Goal: Task Accomplishment & Management: Manage account settings

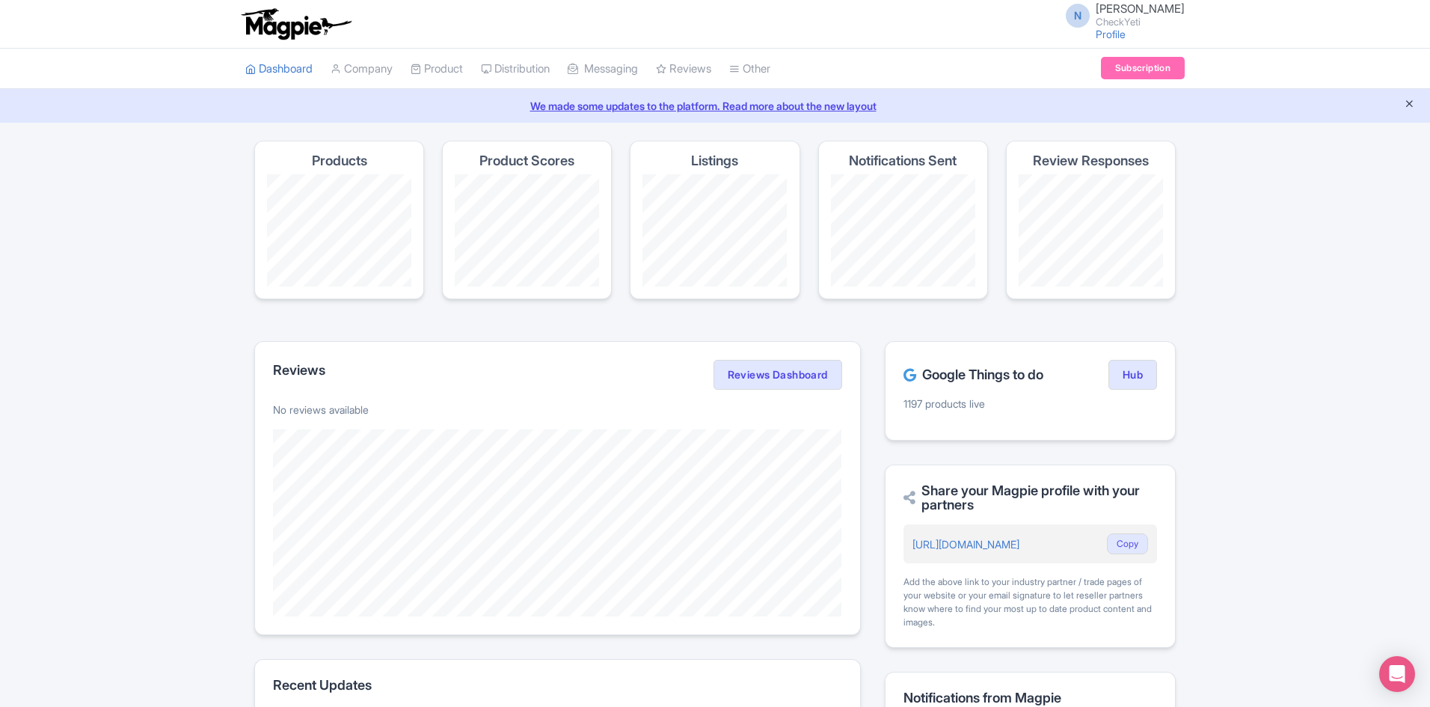
click at [1407, 102] on icon "Close announcement" at bounding box center [1409, 103] width 11 height 11
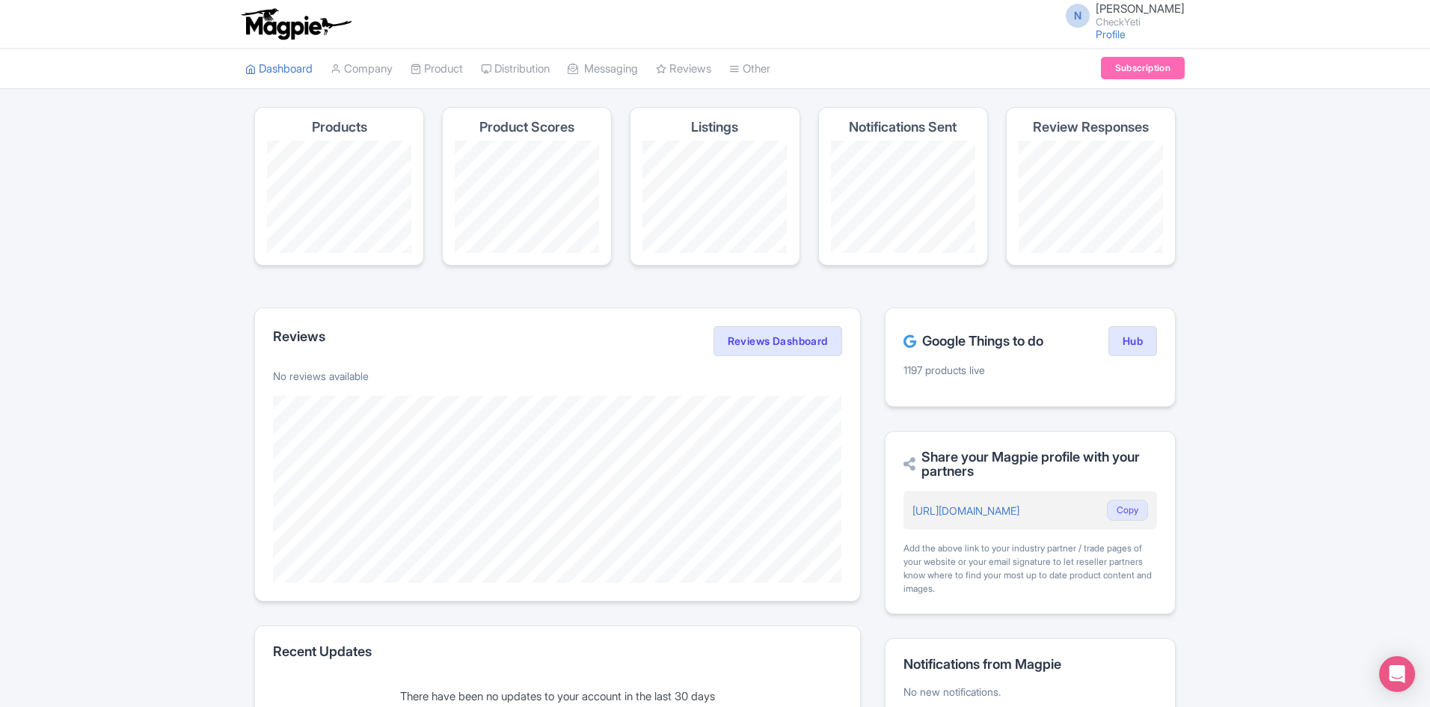
click at [1103, 127] on h4 "Review Responses" at bounding box center [1091, 127] width 116 height 15
click at [352, 71] on link "Company" at bounding box center [362, 69] width 62 height 41
click at [447, 97] on link "My Products" at bounding box center [482, 106] width 142 height 23
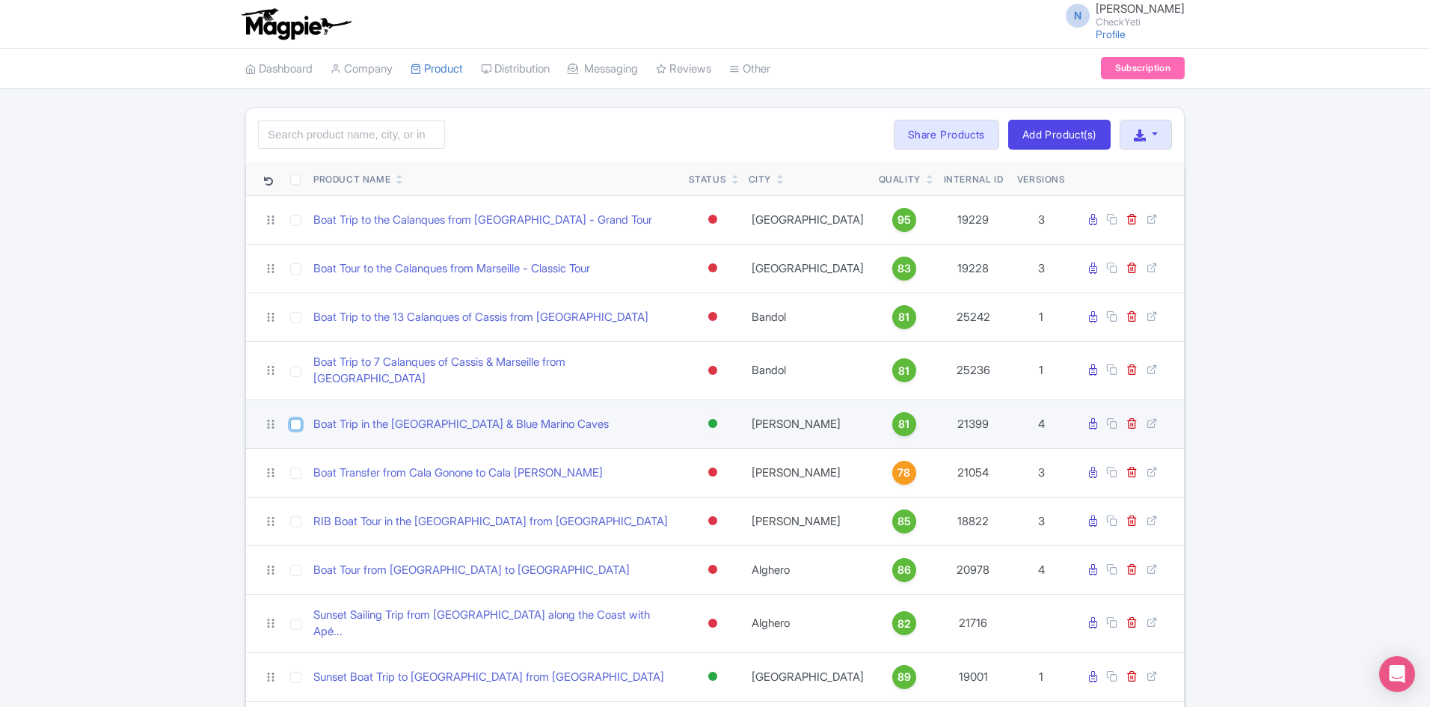
click at [298, 420] on input "checkbox" at bounding box center [295, 424] width 11 height 11
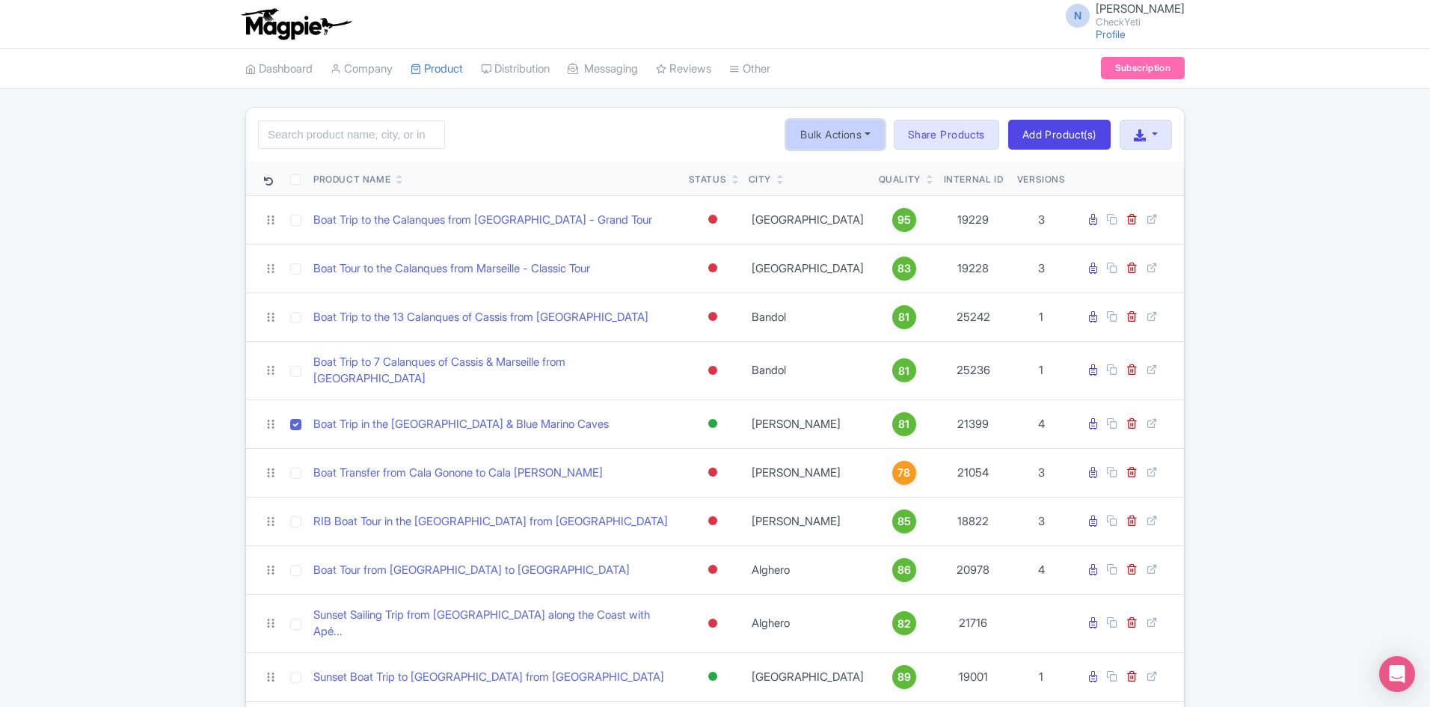
click at [840, 133] on button "Bulk Actions" at bounding box center [835, 135] width 99 height 30
click at [842, 128] on button "Bulk Actions" at bounding box center [835, 135] width 99 height 30
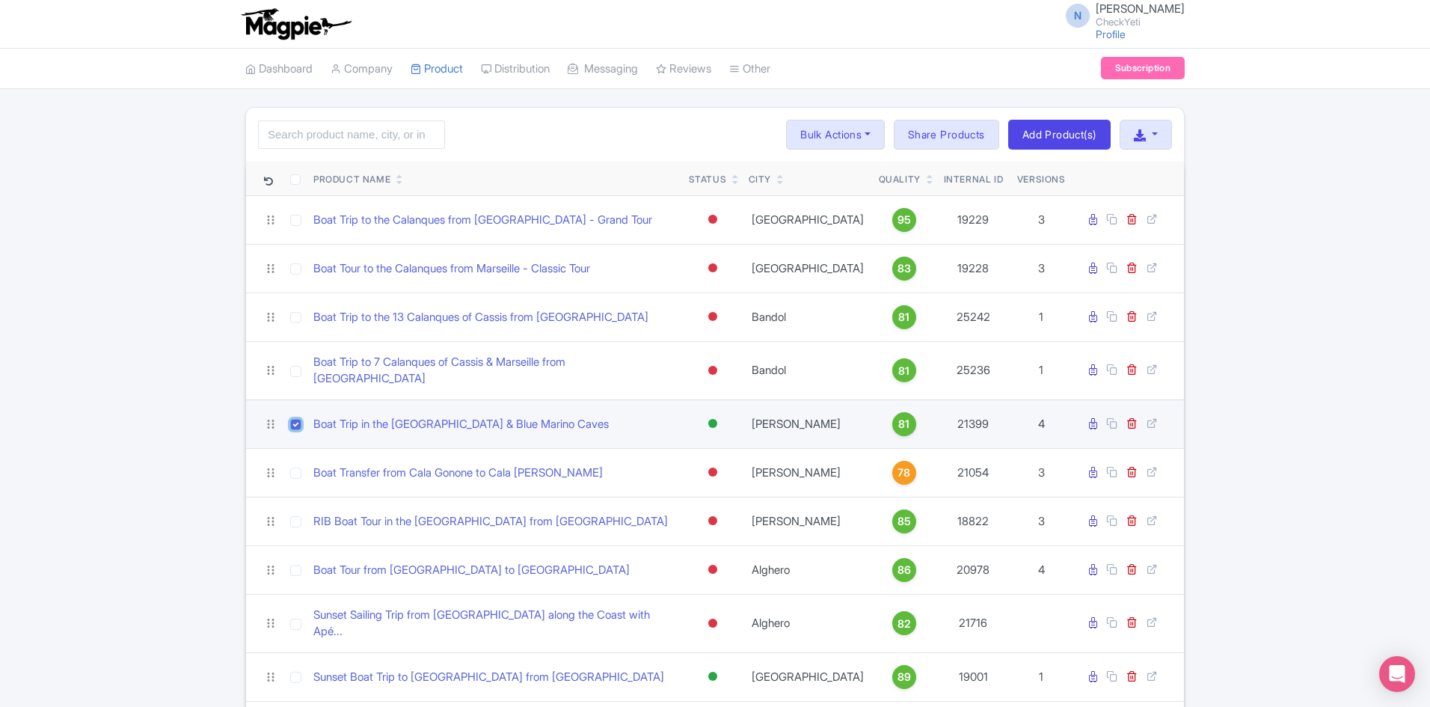
click at [296, 419] on input "checkbox" at bounding box center [295, 424] width 11 height 11
checkbox input "false"
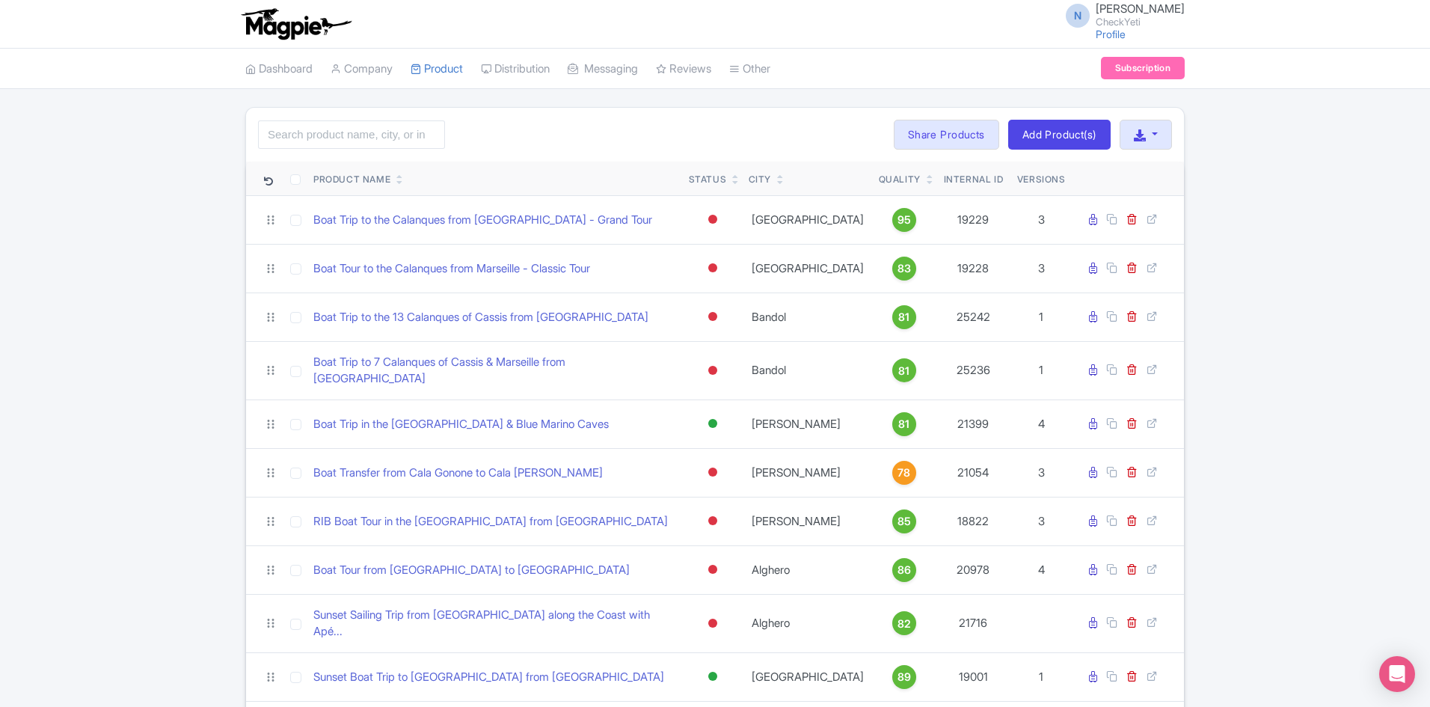
click at [292, 135] on input "search" at bounding box center [351, 134] width 187 height 28
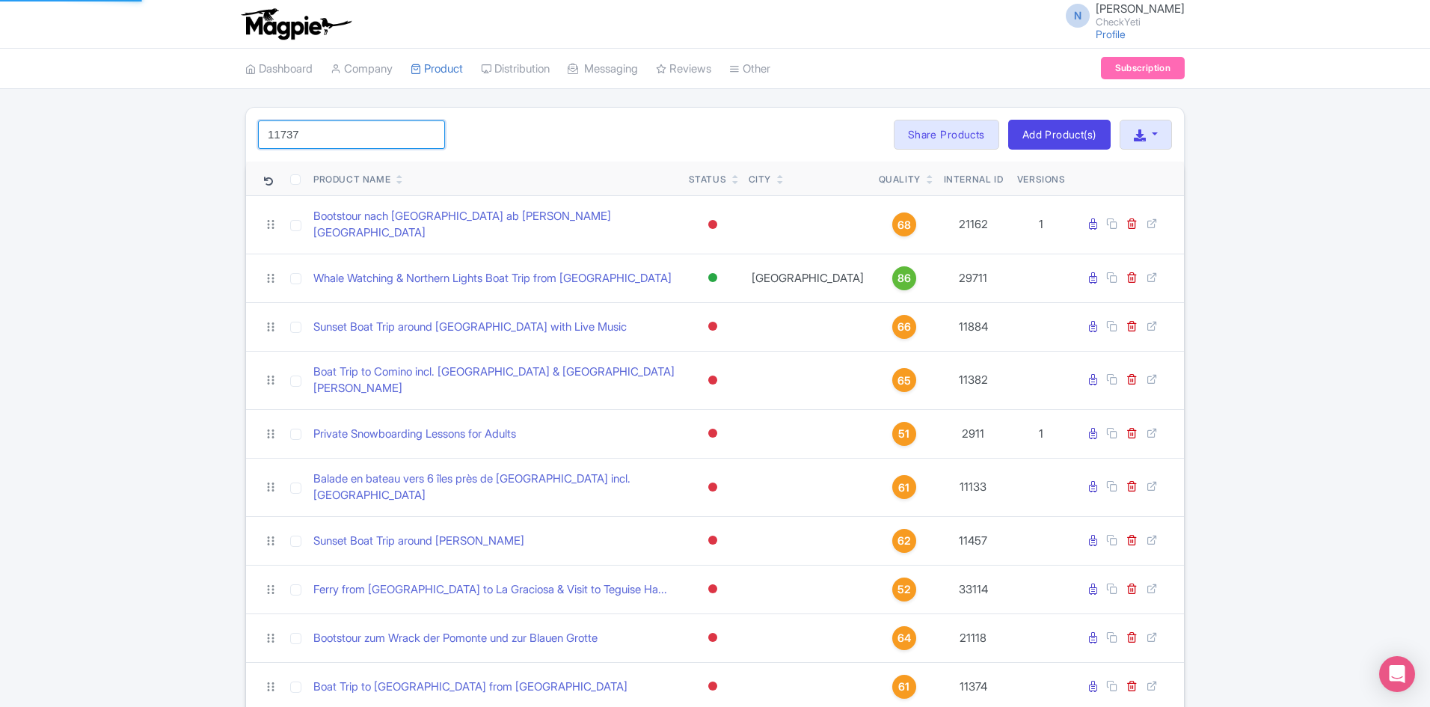
click button "Search" at bounding box center [0, 0] width 0 height 0
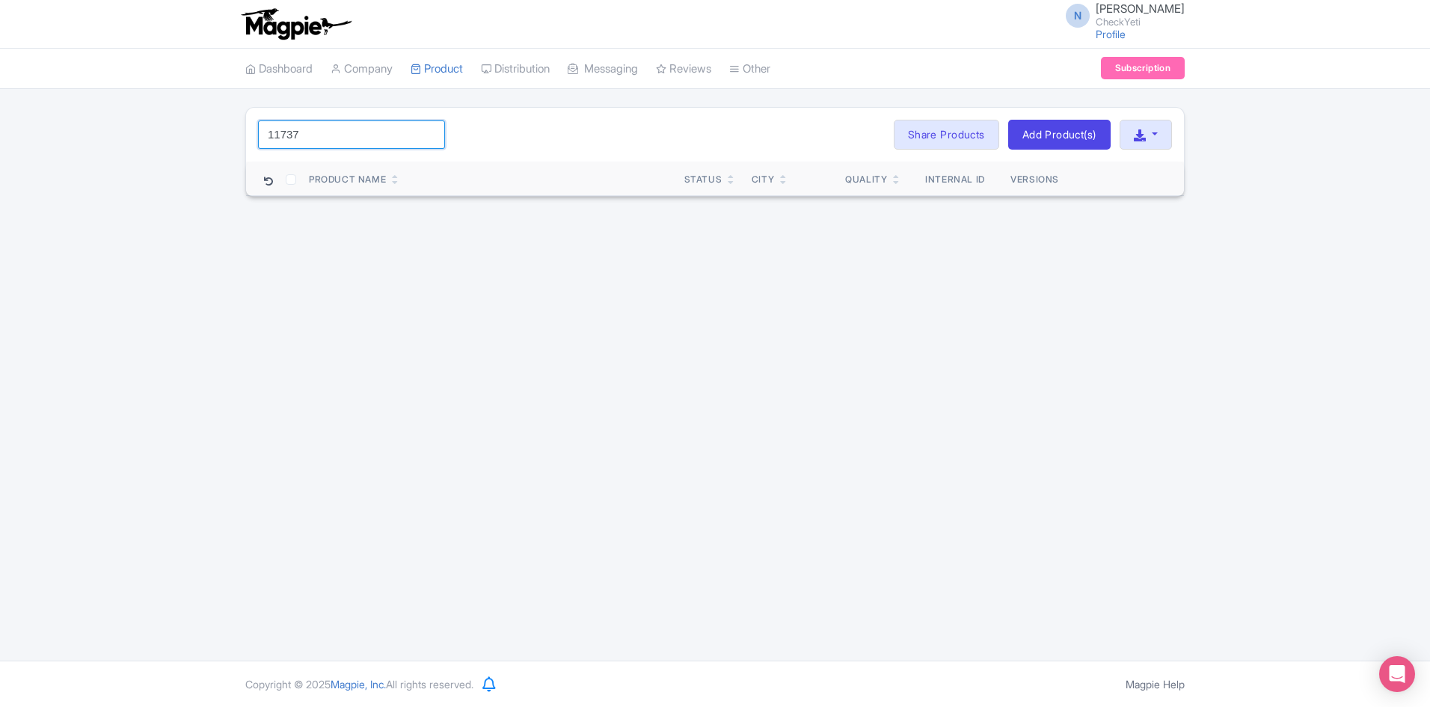
click at [338, 133] on input "11737" at bounding box center [351, 134] width 187 height 28
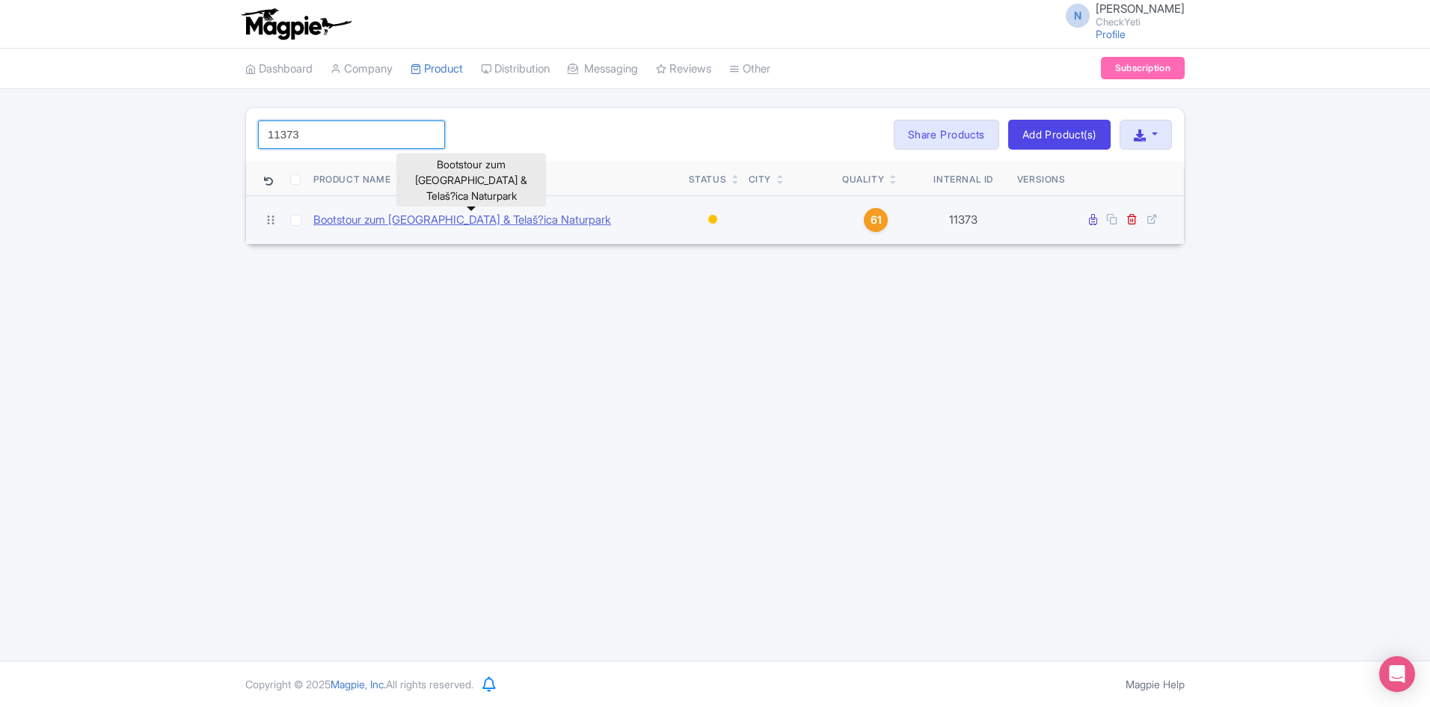
type input "11373"
click at [476, 220] on link "Bootstour zum Nationalpark Kornaten & Telaš?ica Naturpark" at bounding box center [462, 220] width 298 height 17
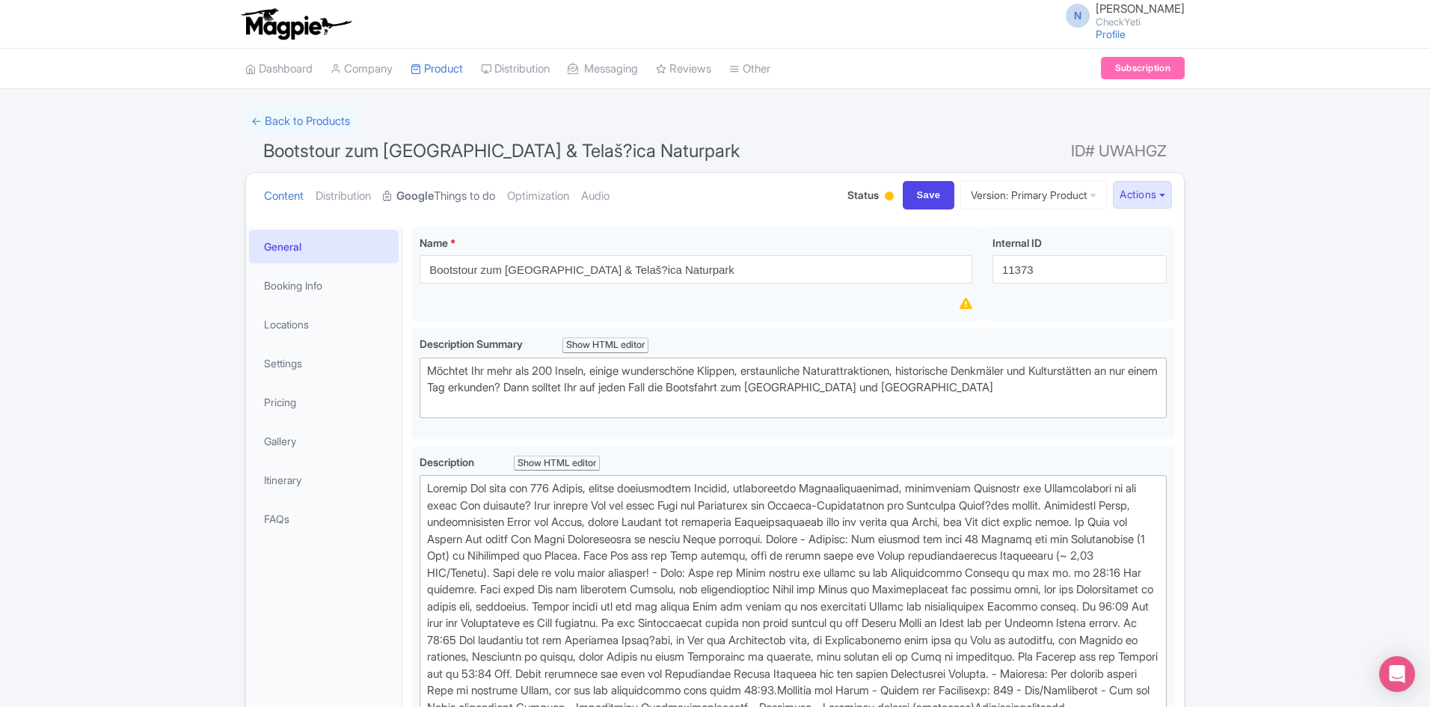
click at [432, 197] on strong "Google" at bounding box center [414, 196] width 37 height 17
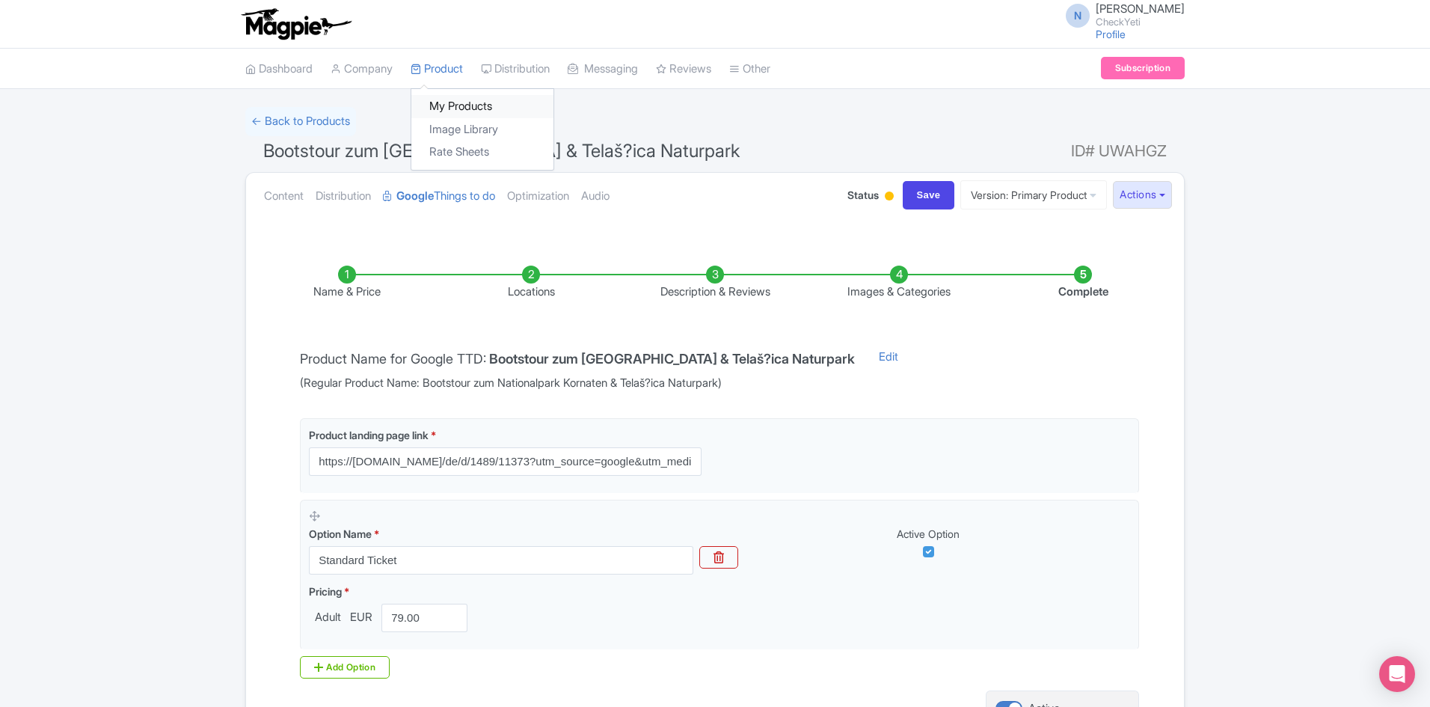
click at [440, 99] on link "My Products" at bounding box center [482, 106] width 142 height 23
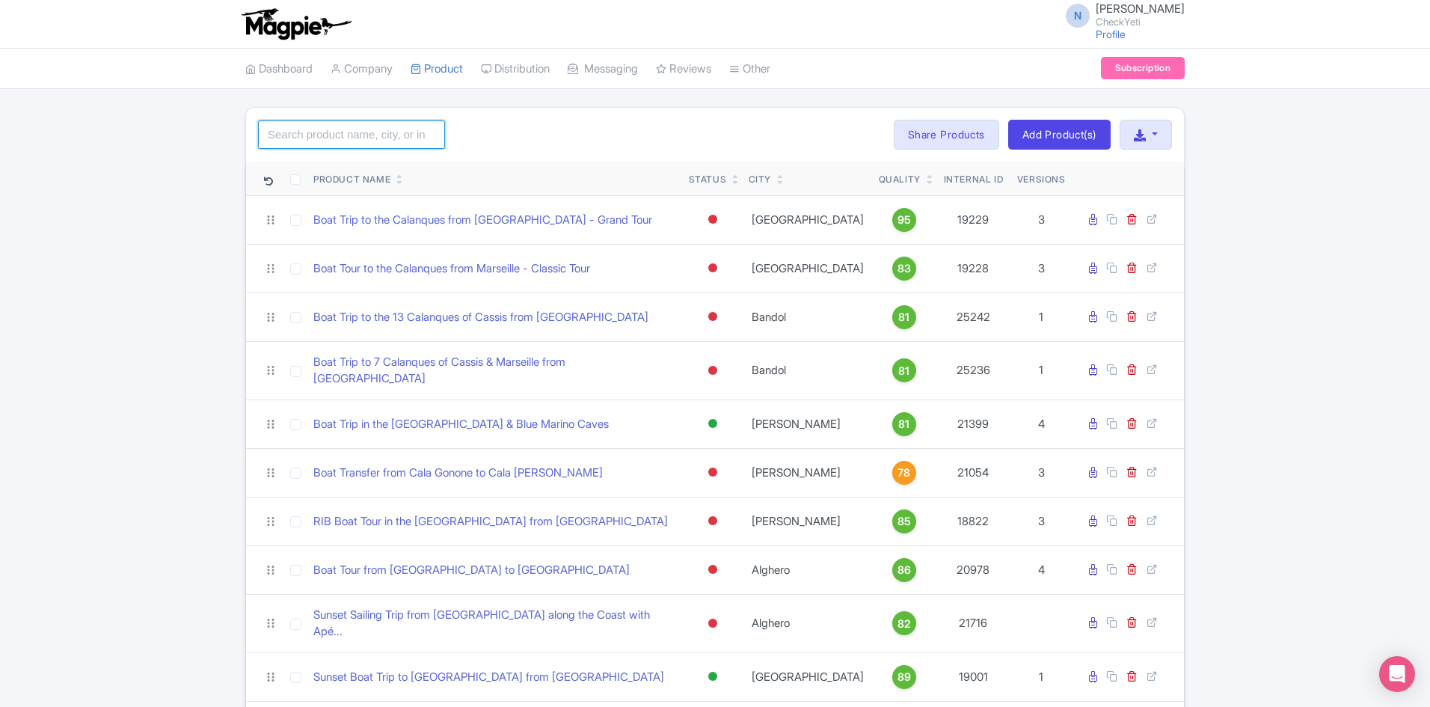
click at [409, 128] on input "search" at bounding box center [351, 134] width 187 height 28
type input "21430"
click button "Search" at bounding box center [0, 0] width 0 height 0
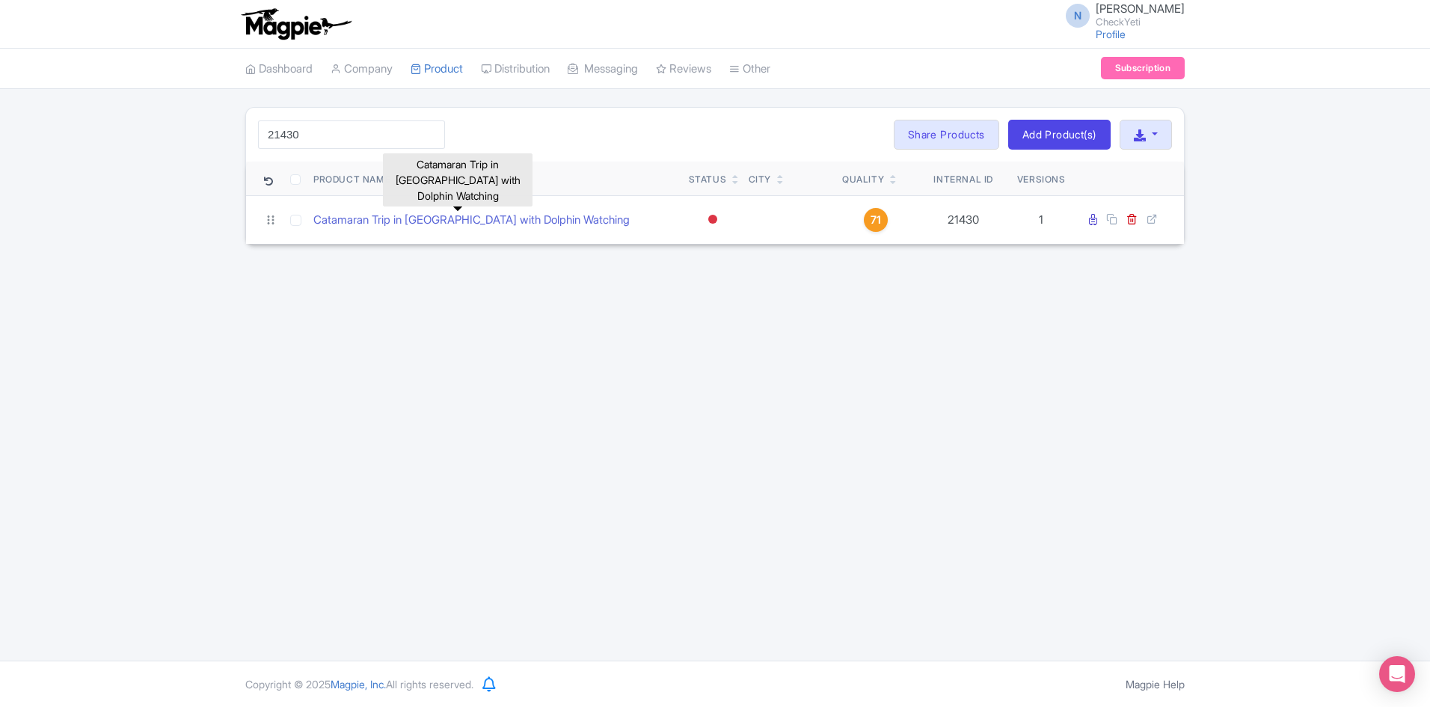
click at [463, 215] on link "Catamaran Trip in Benalmádena with Dolphin Watching" at bounding box center [471, 220] width 316 height 17
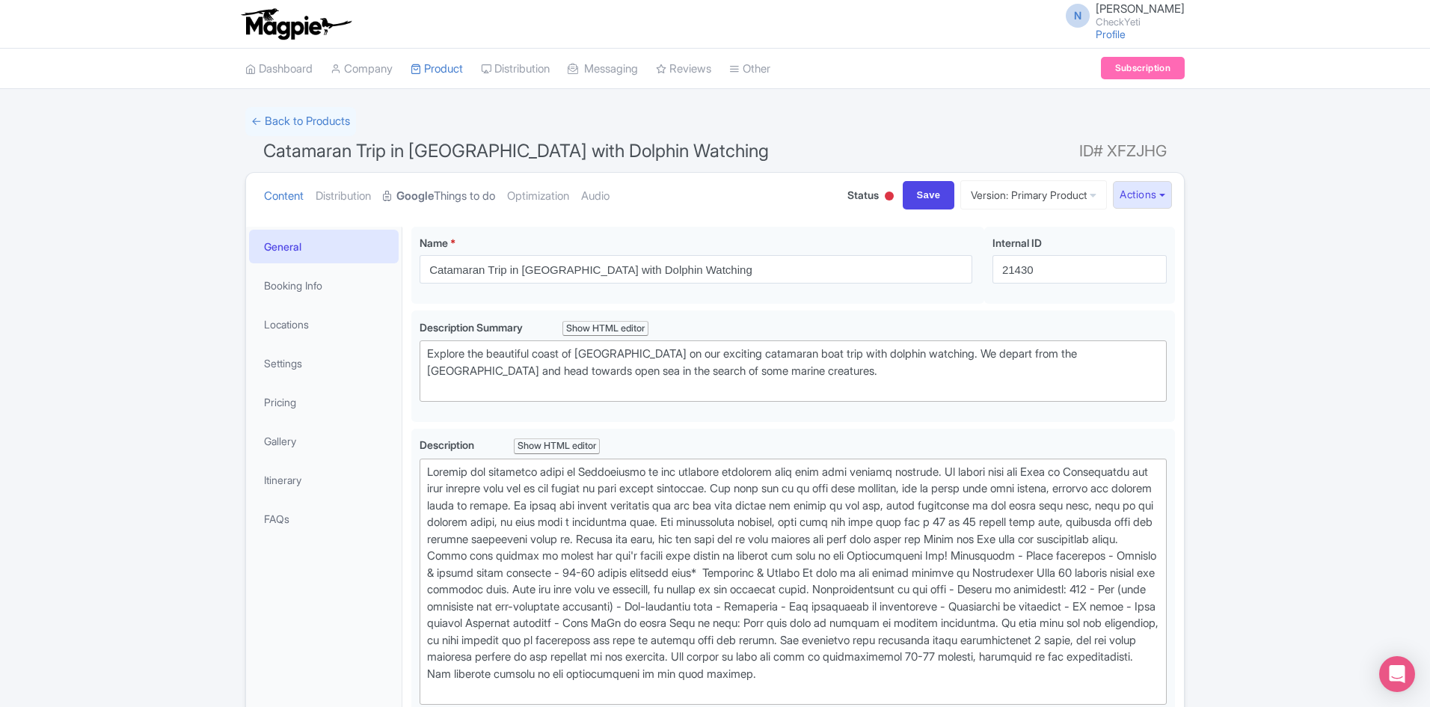
click at [446, 197] on link "Google Things to do" at bounding box center [439, 196] width 112 height 47
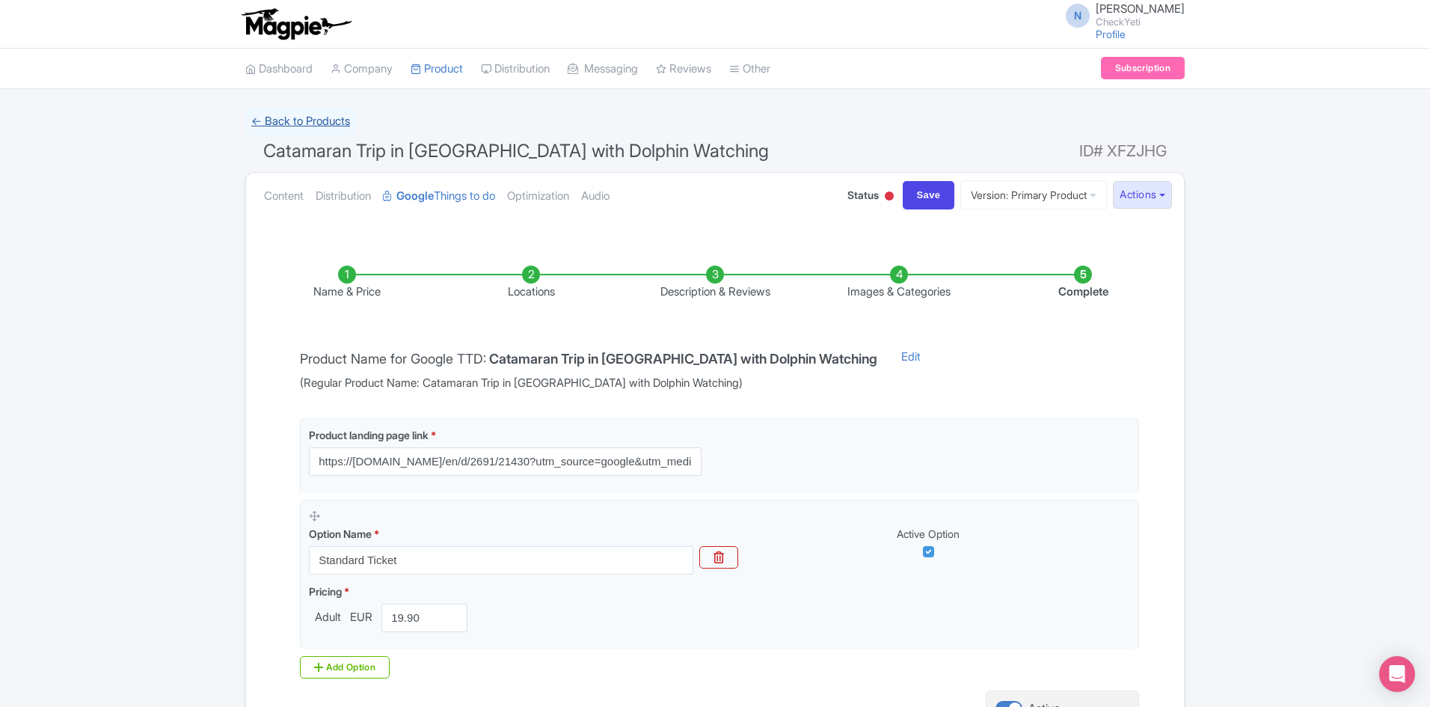
click at [326, 126] on link "← Back to Products" at bounding box center [300, 121] width 111 height 29
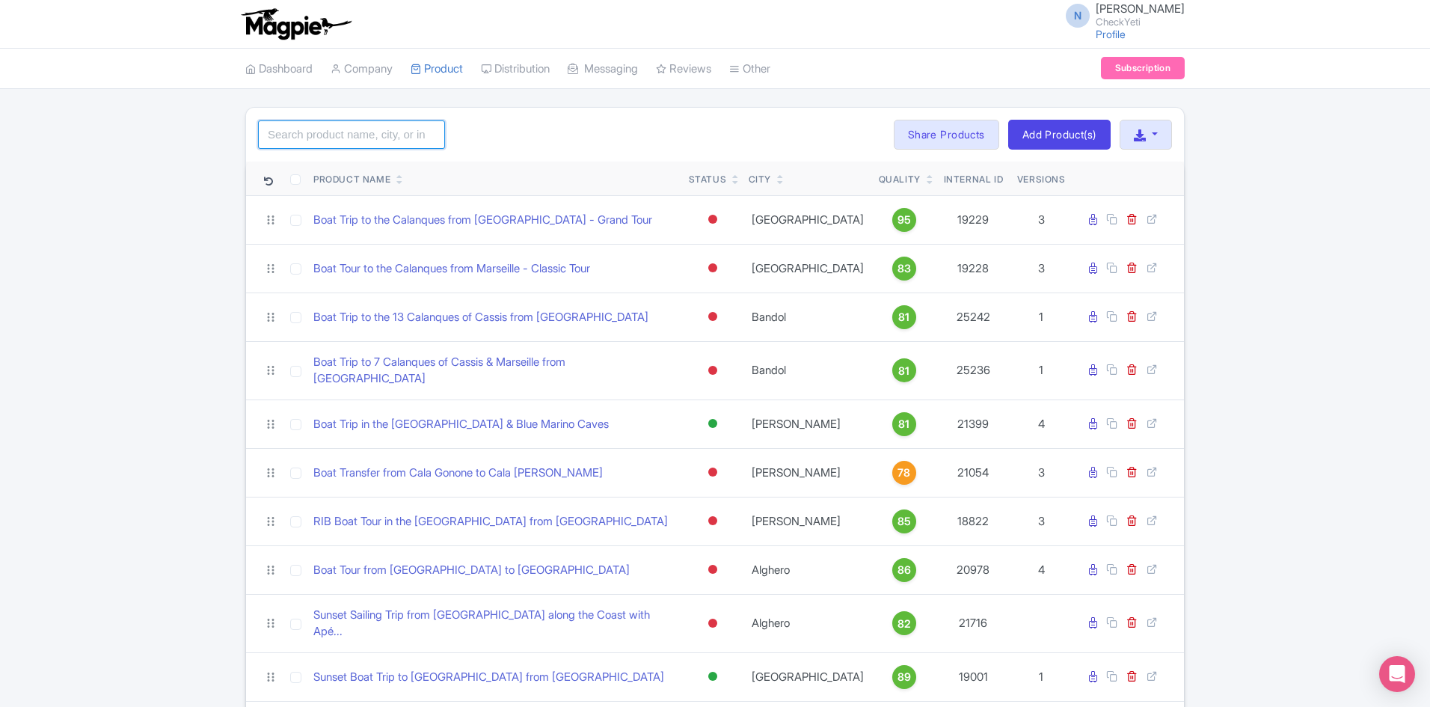
click at [394, 136] on input "search" at bounding box center [351, 134] width 187 height 28
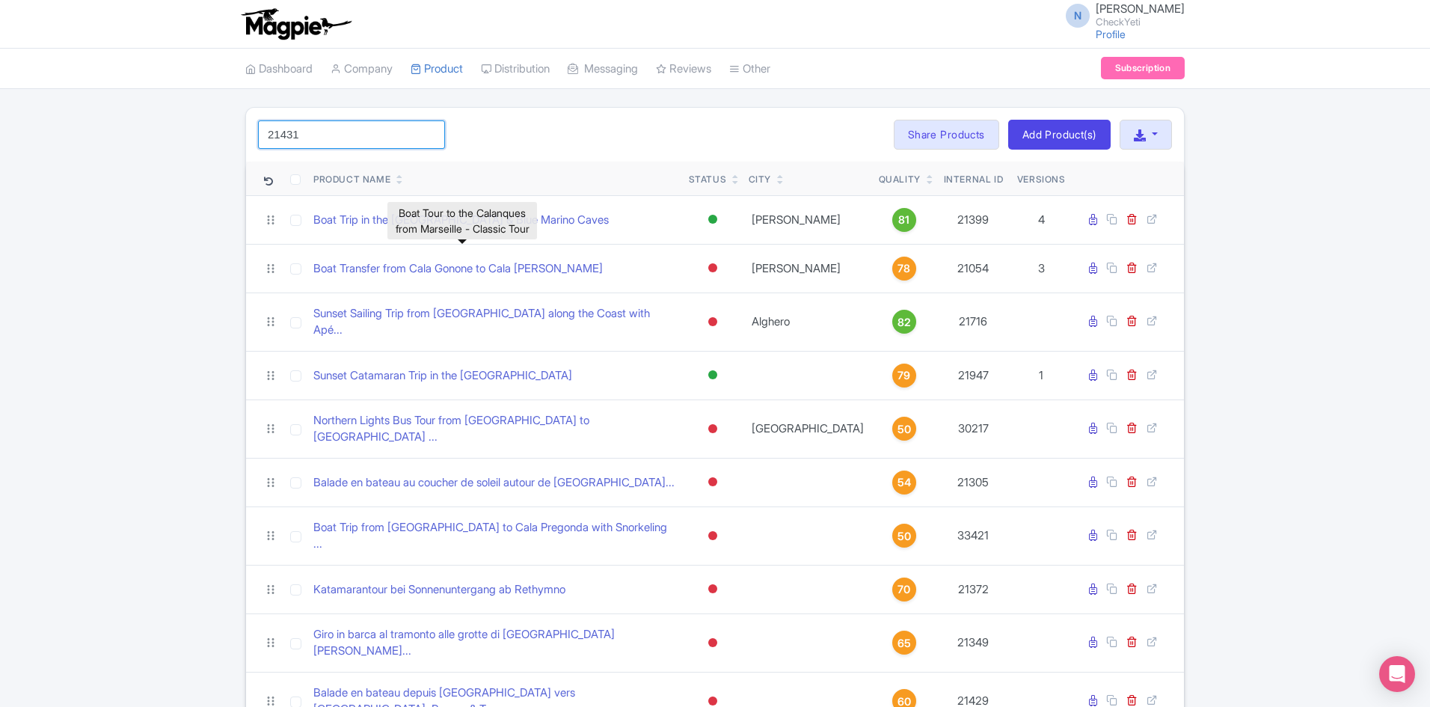
click at [322, 145] on input "21431" at bounding box center [351, 134] width 187 height 28
click at [331, 138] on input "21431" at bounding box center [351, 134] width 187 height 28
type input "21431"
click button "Search" at bounding box center [0, 0] width 0 height 0
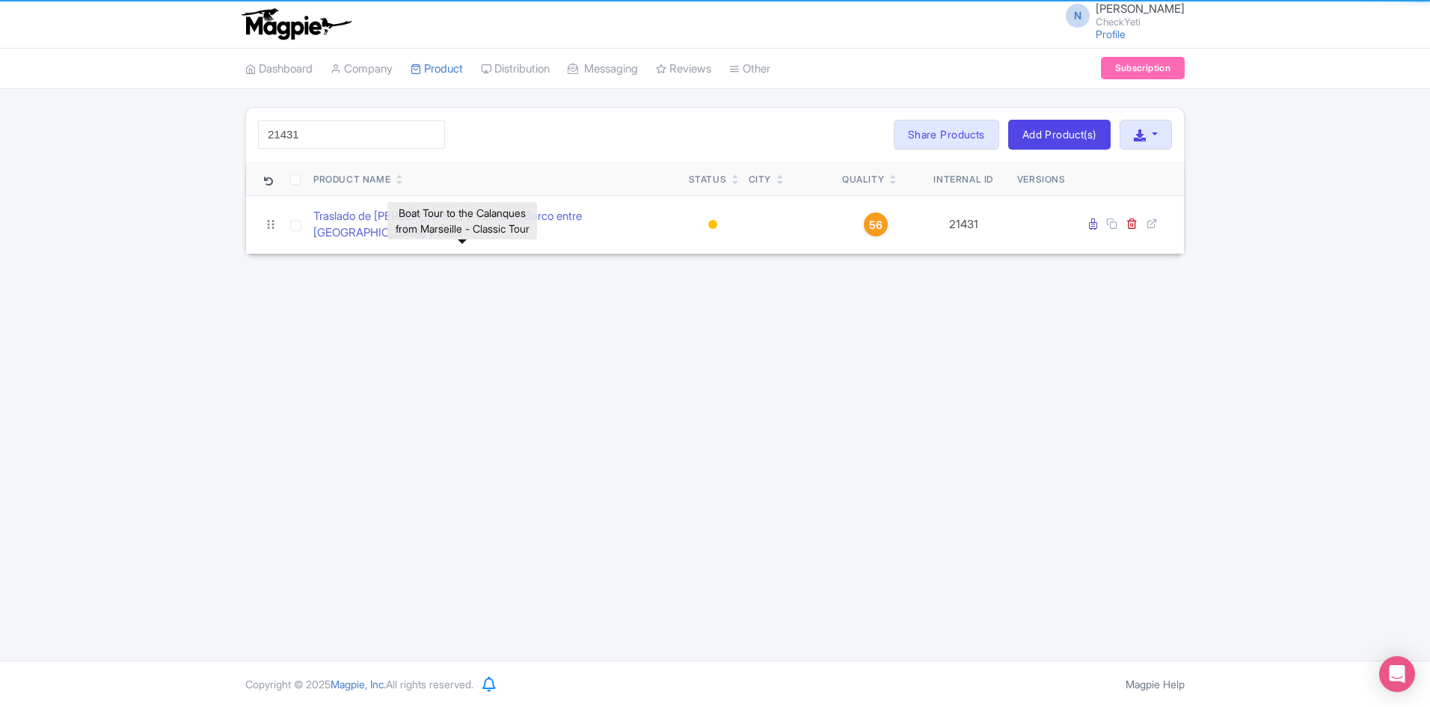
click at [67, 206] on div "21431 Search Bulk Actions Delete Add to Collection Share Products Add to Collec…" at bounding box center [715, 180] width 1430 height 147
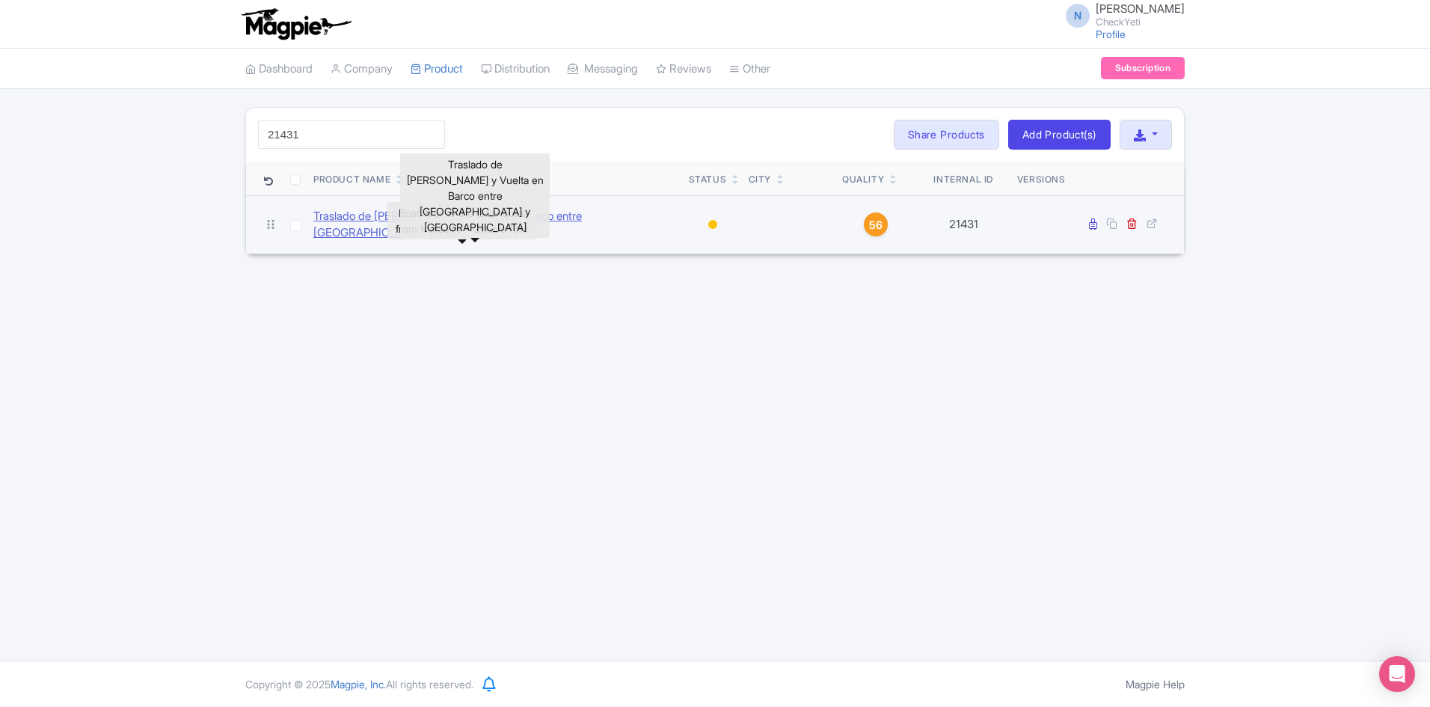
click at [358, 218] on link "Traslado de Ida y Vuelta en Barco entre Benalmádena y Fue..." at bounding box center [495, 225] width 364 height 34
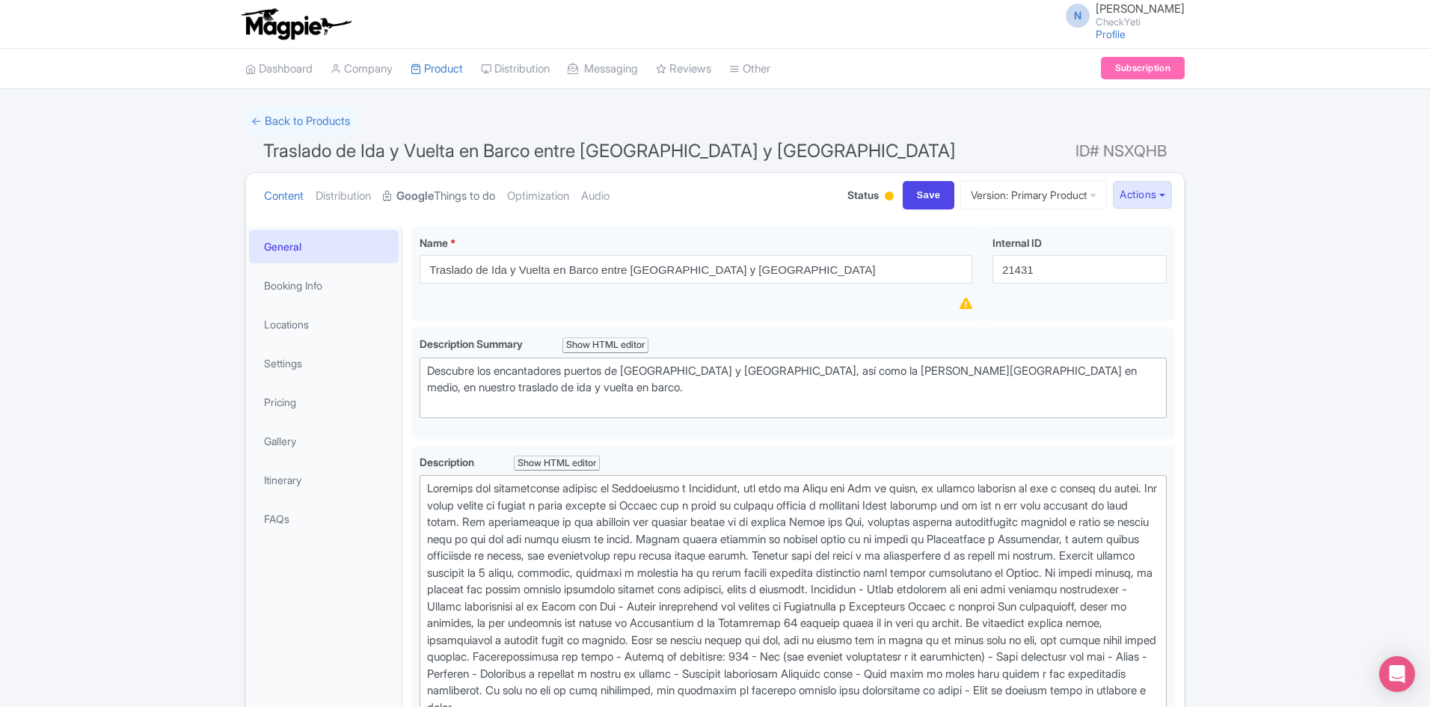
click at [480, 196] on link "Google Things to do" at bounding box center [439, 196] width 112 height 47
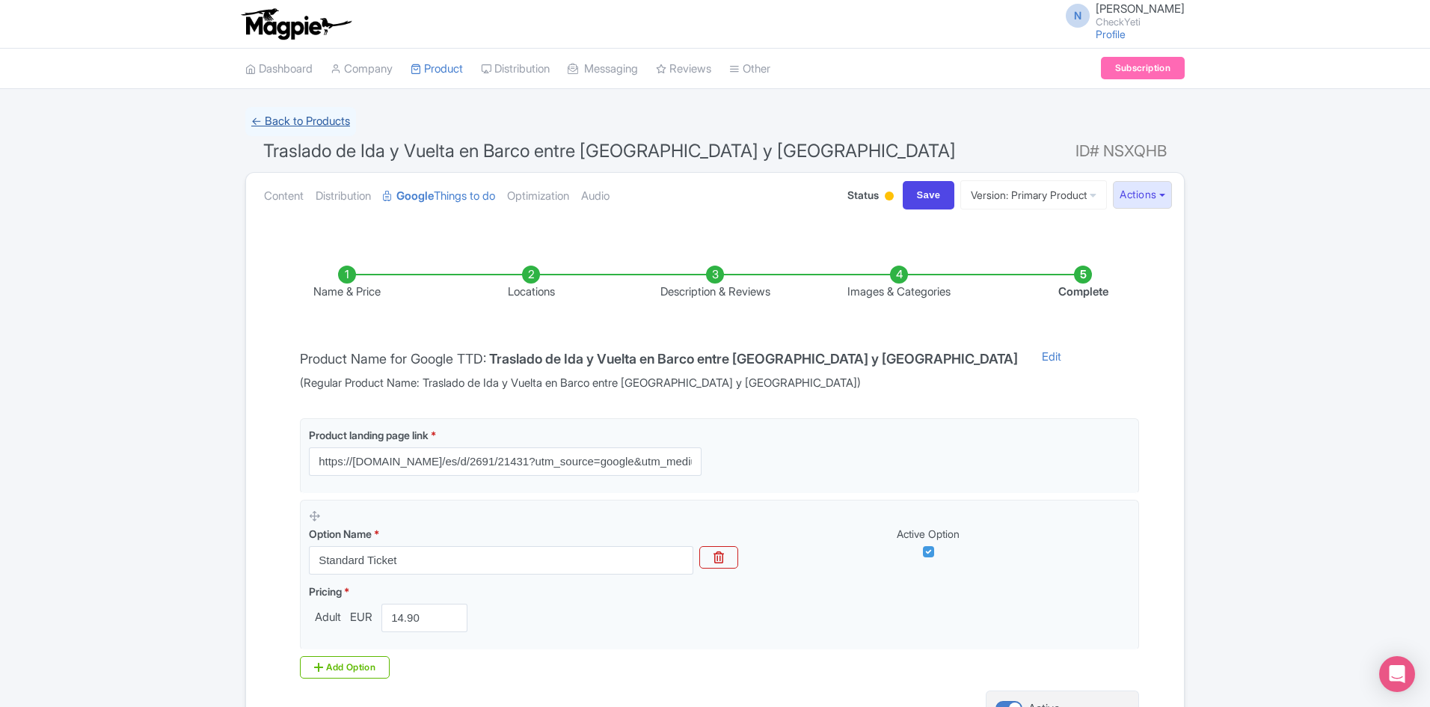
click at [317, 117] on link "← Back to Products" at bounding box center [300, 121] width 111 height 29
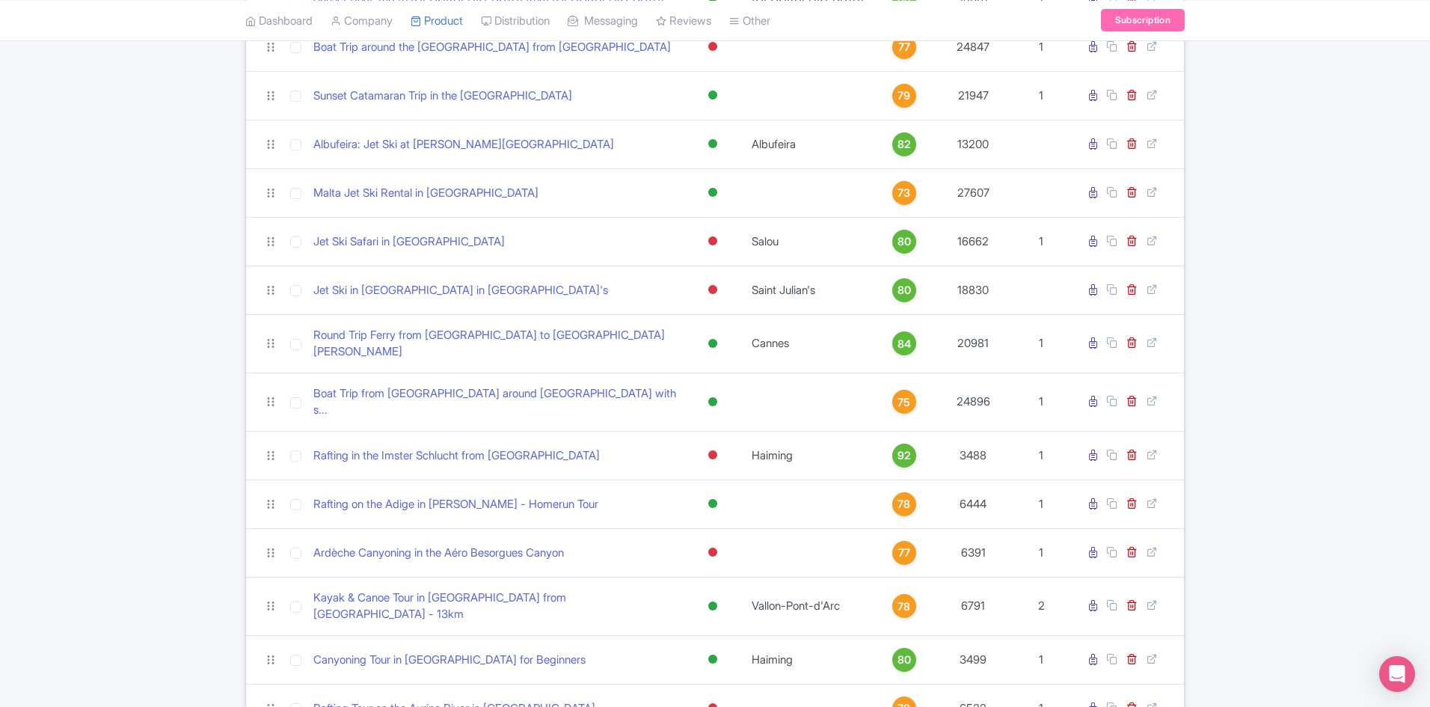
scroll to position [679, 0]
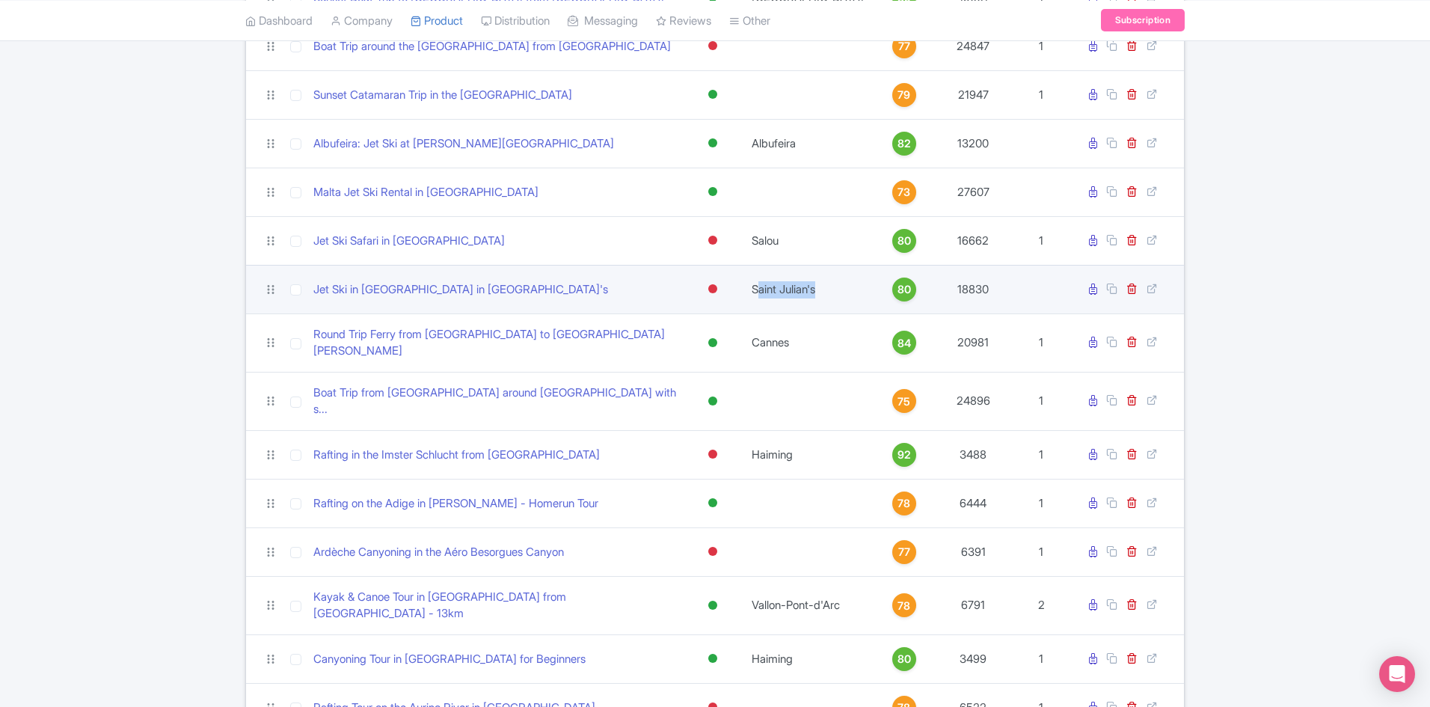
drag, startPoint x: 762, startPoint y: 268, endPoint x: 831, endPoint y: 288, distance: 72.4
click at [831, 288] on td "Saint Julian's" at bounding box center [808, 289] width 130 height 49
click at [758, 271] on td "Saint Julian's" at bounding box center [808, 289] width 130 height 49
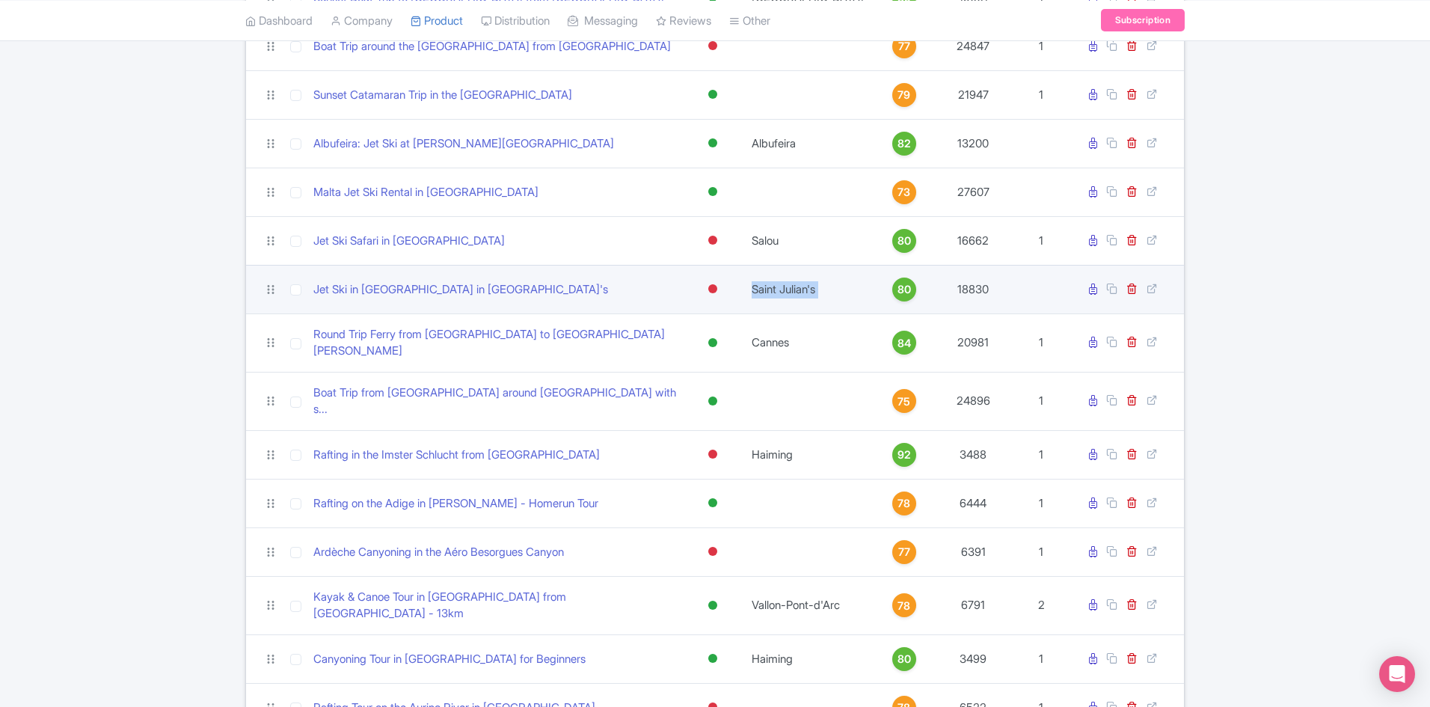
click at [794, 272] on td "Saint Julian's" at bounding box center [808, 289] width 130 height 49
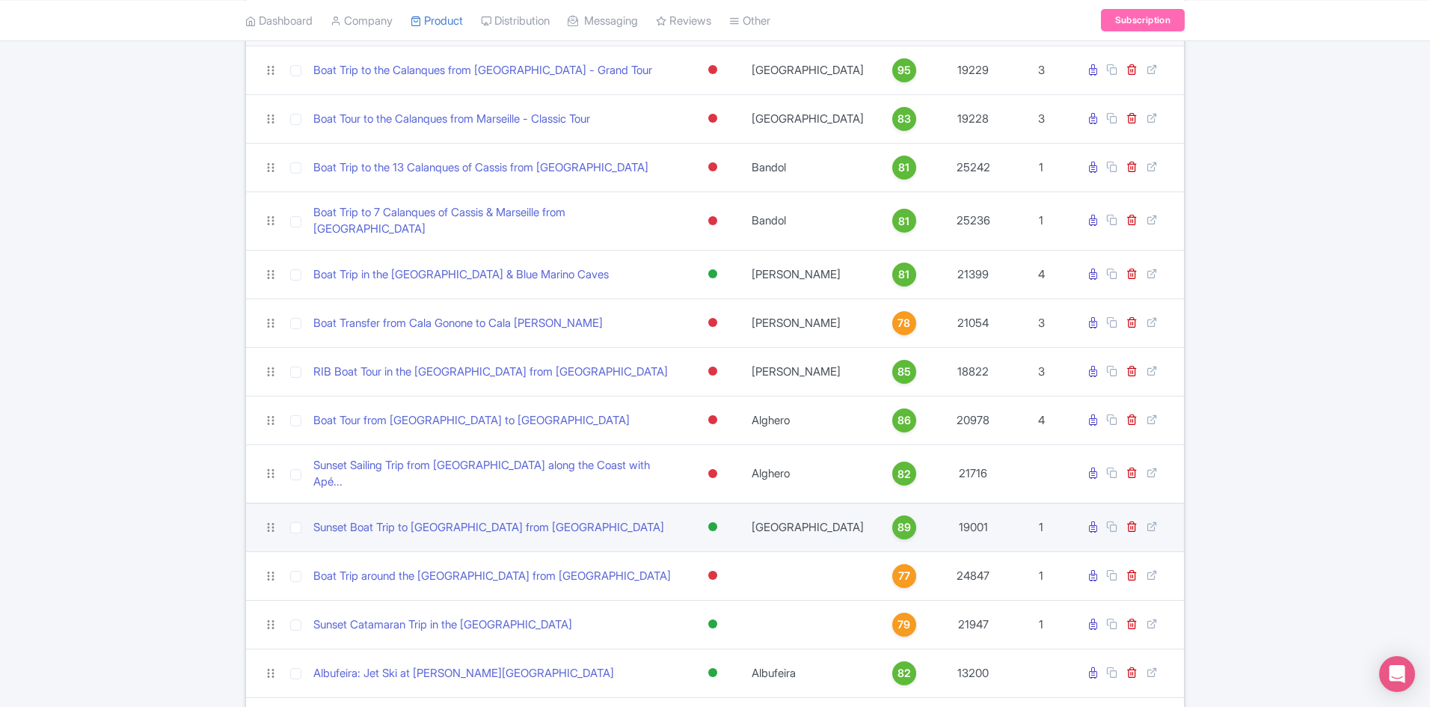
scroll to position [0, 0]
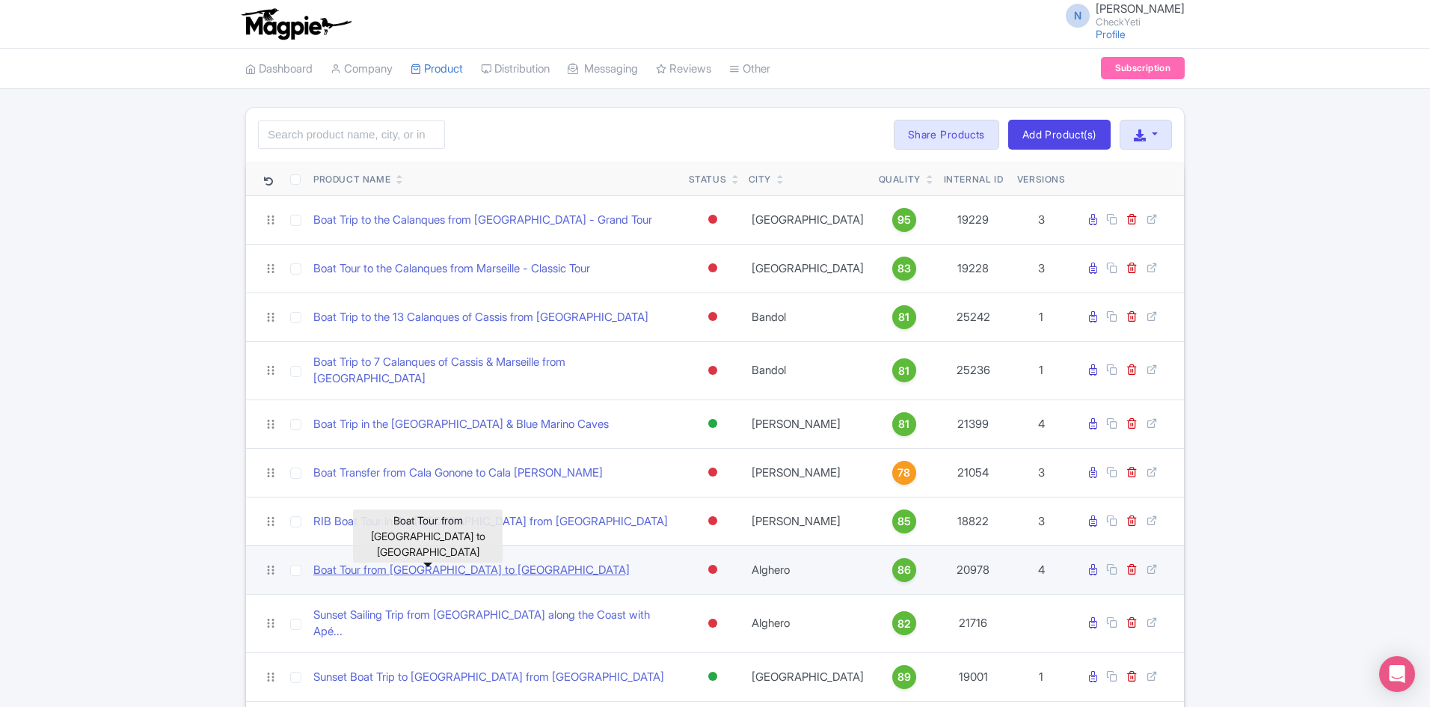
click at [457, 562] on link "Boat Tour from [GEOGRAPHIC_DATA] to [GEOGRAPHIC_DATA]" at bounding box center [471, 570] width 316 height 17
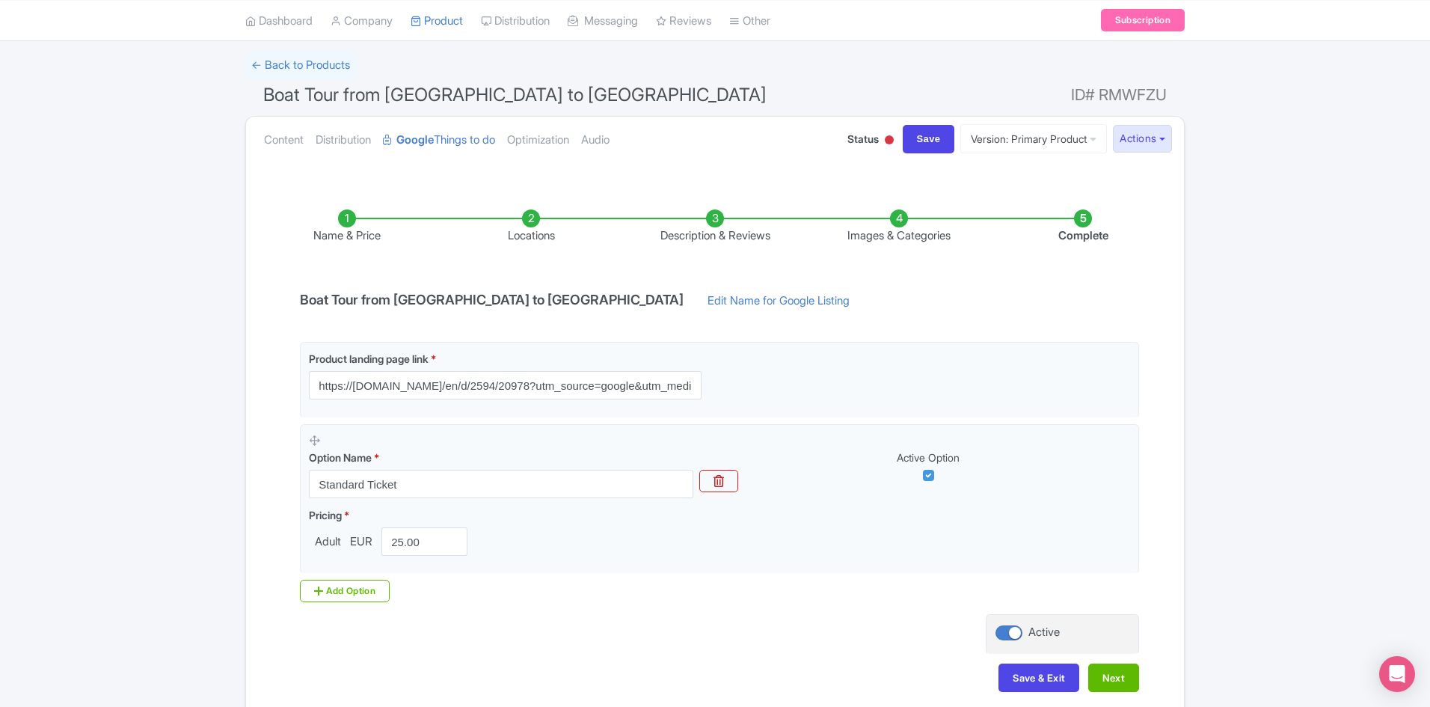
scroll to position [130, 0]
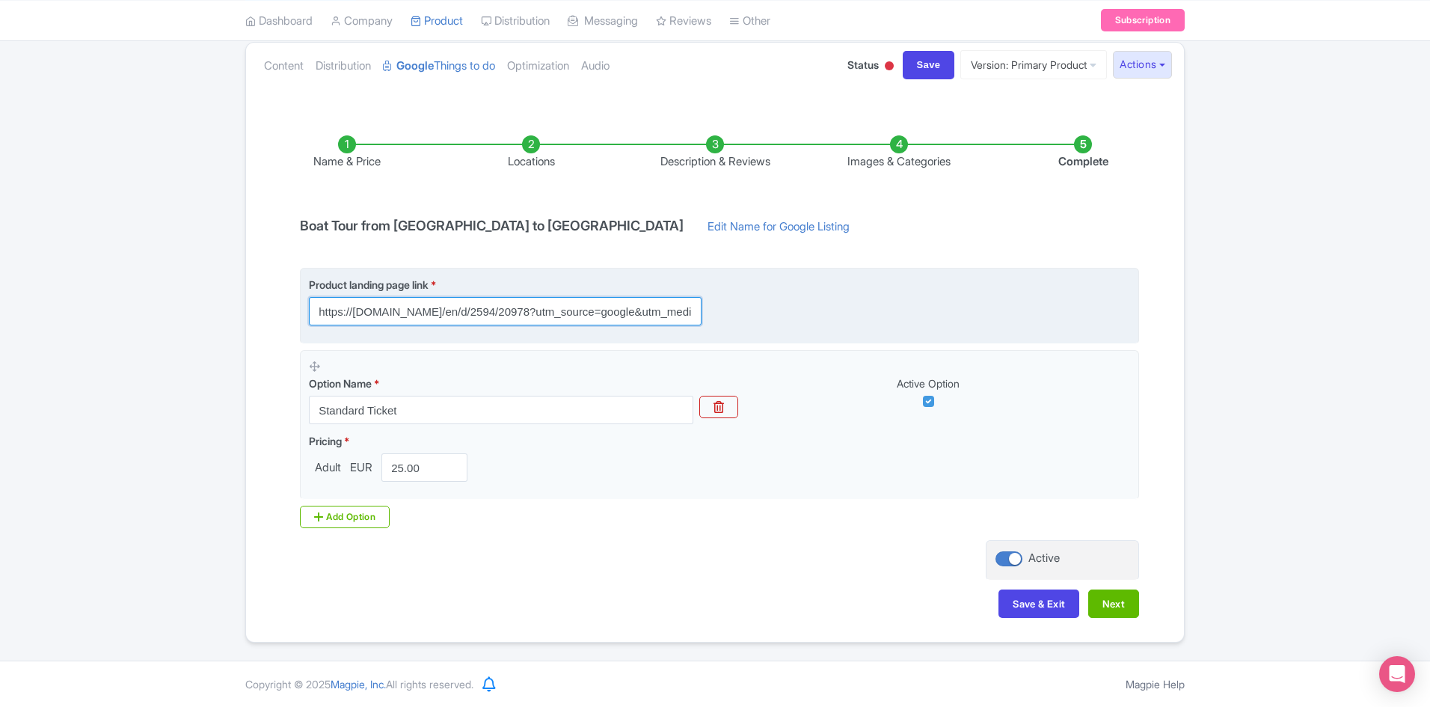
click at [580, 315] on input "https://[DOMAIN_NAME]/en/d/2594/20978?utm_source=google&utm_medium=gttd&utm_ter…" at bounding box center [505, 311] width 393 height 28
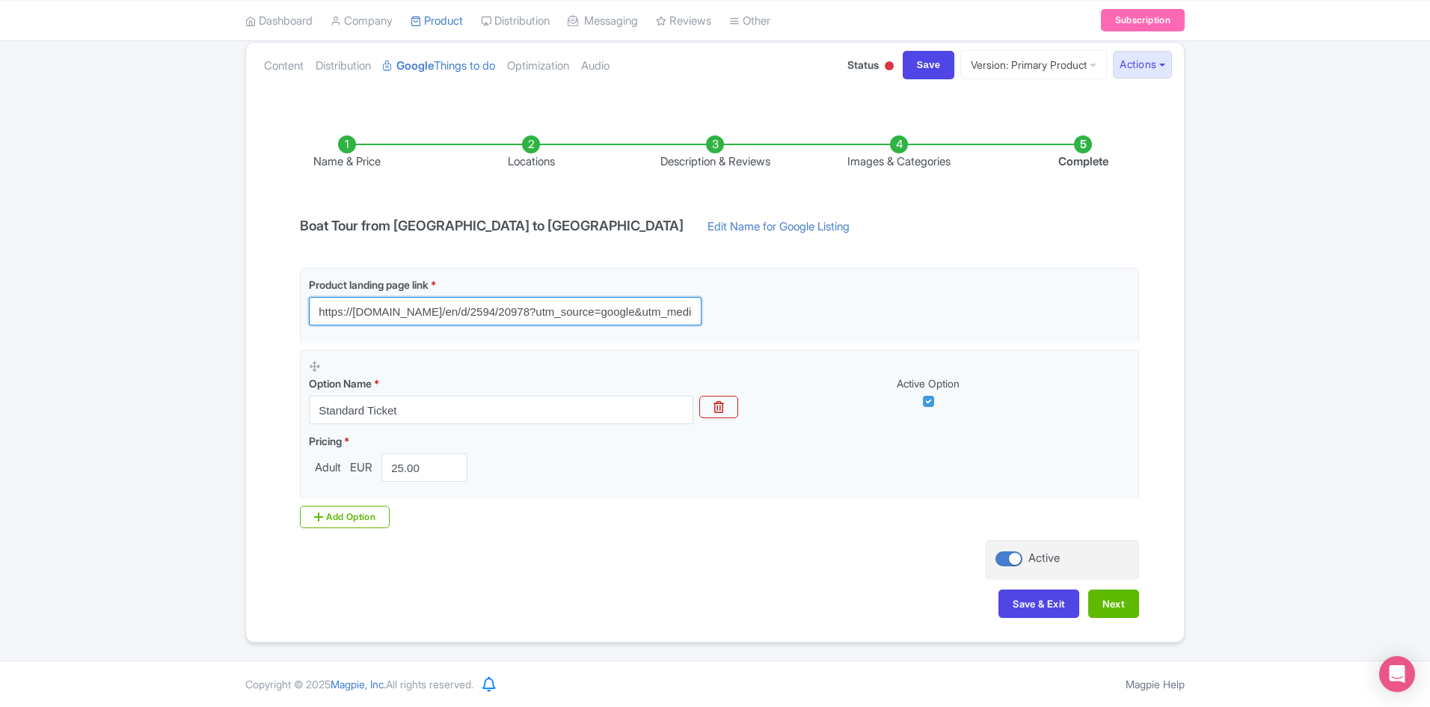
scroll to position [0, 0]
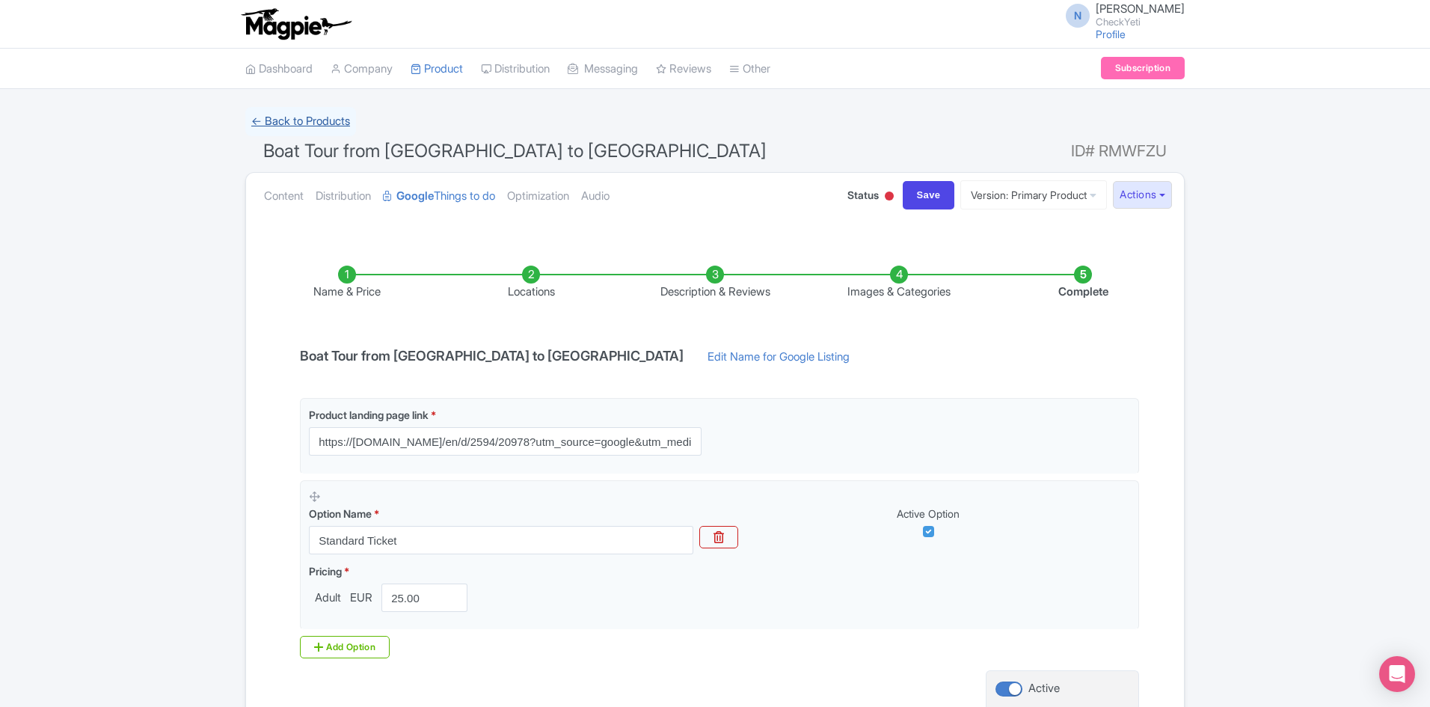
click at [319, 115] on link "← Back to Products" at bounding box center [300, 121] width 111 height 29
